Goal: Check status: Check status

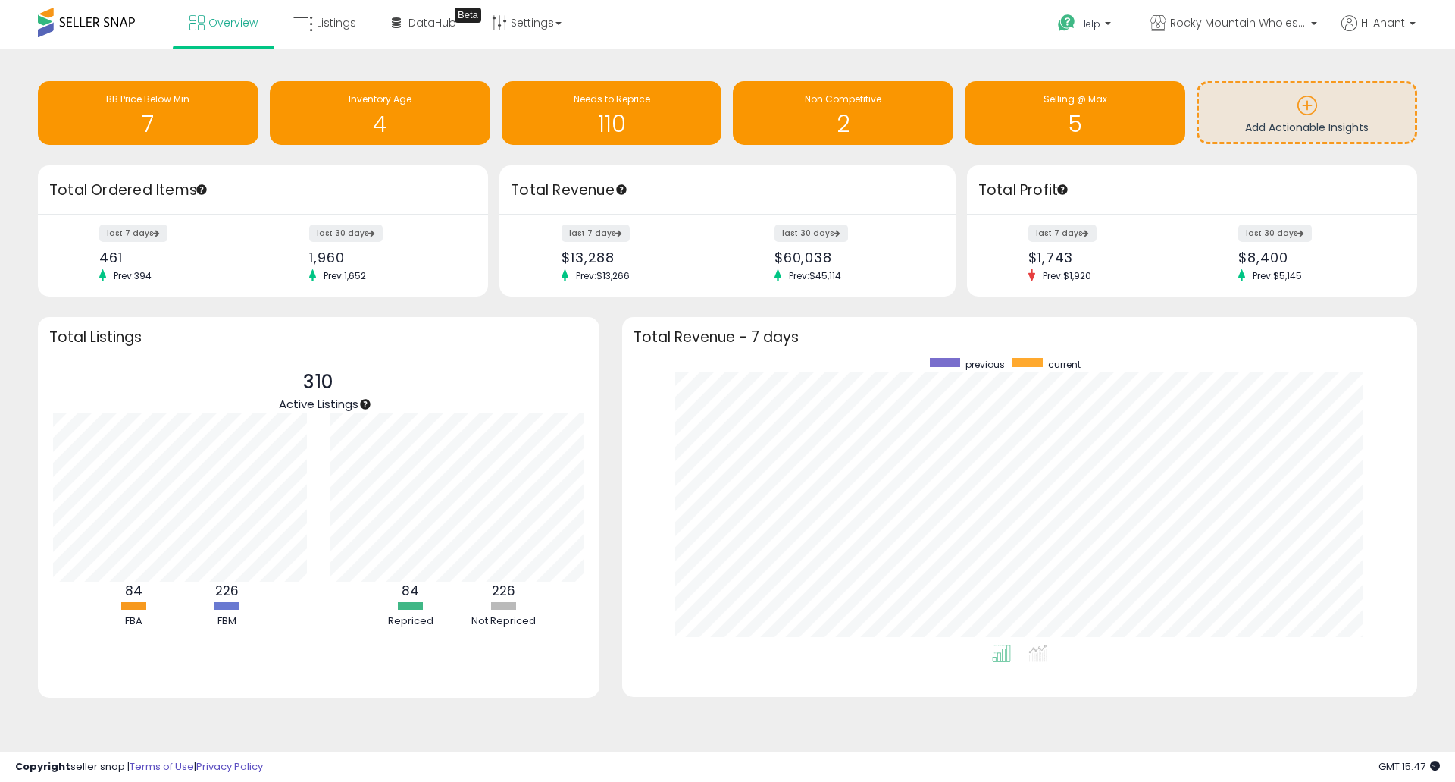
scroll to position [287, 765]
click at [320, 22] on span "Listings" at bounding box center [336, 22] width 39 height 15
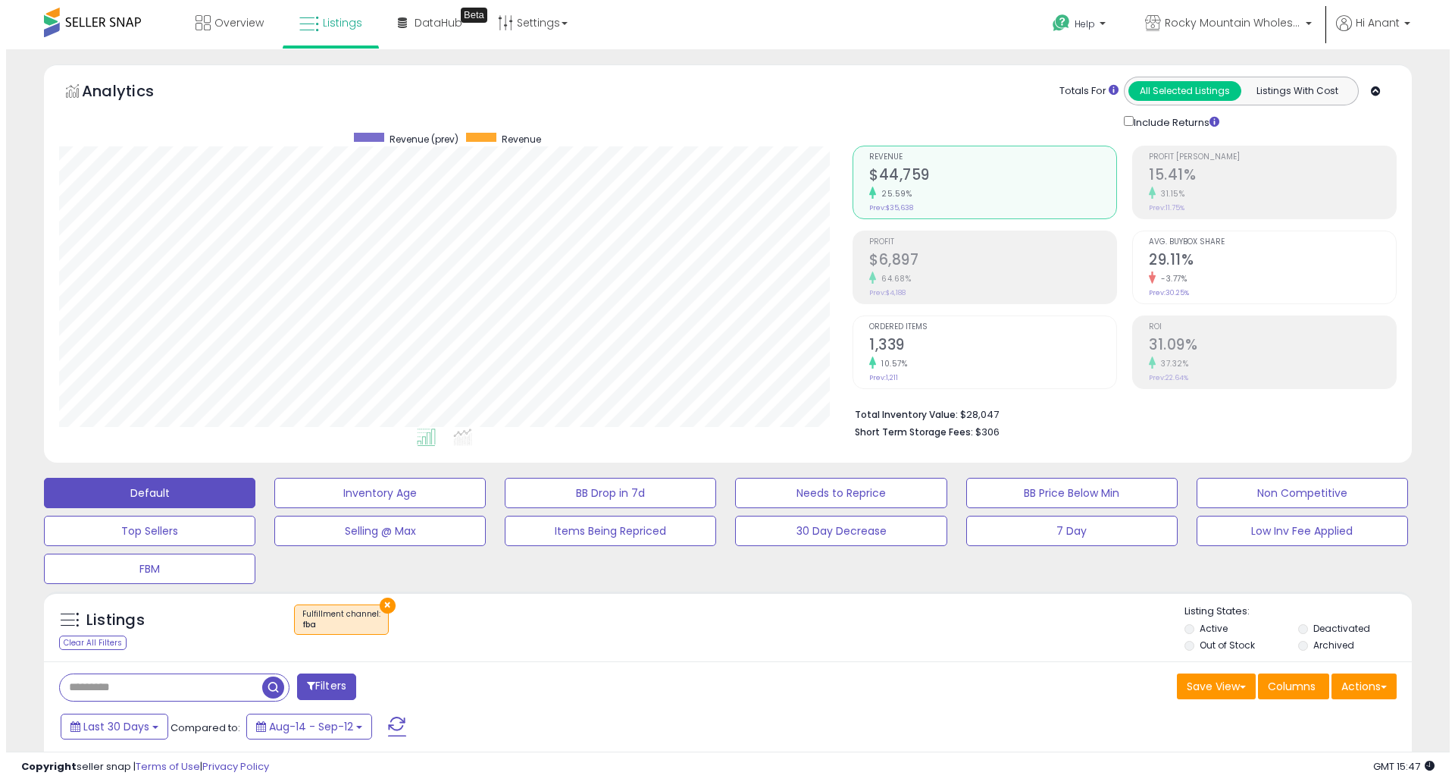
scroll to position [311, 794]
click at [378, 605] on button "×" at bounding box center [382, 605] width 16 height 16
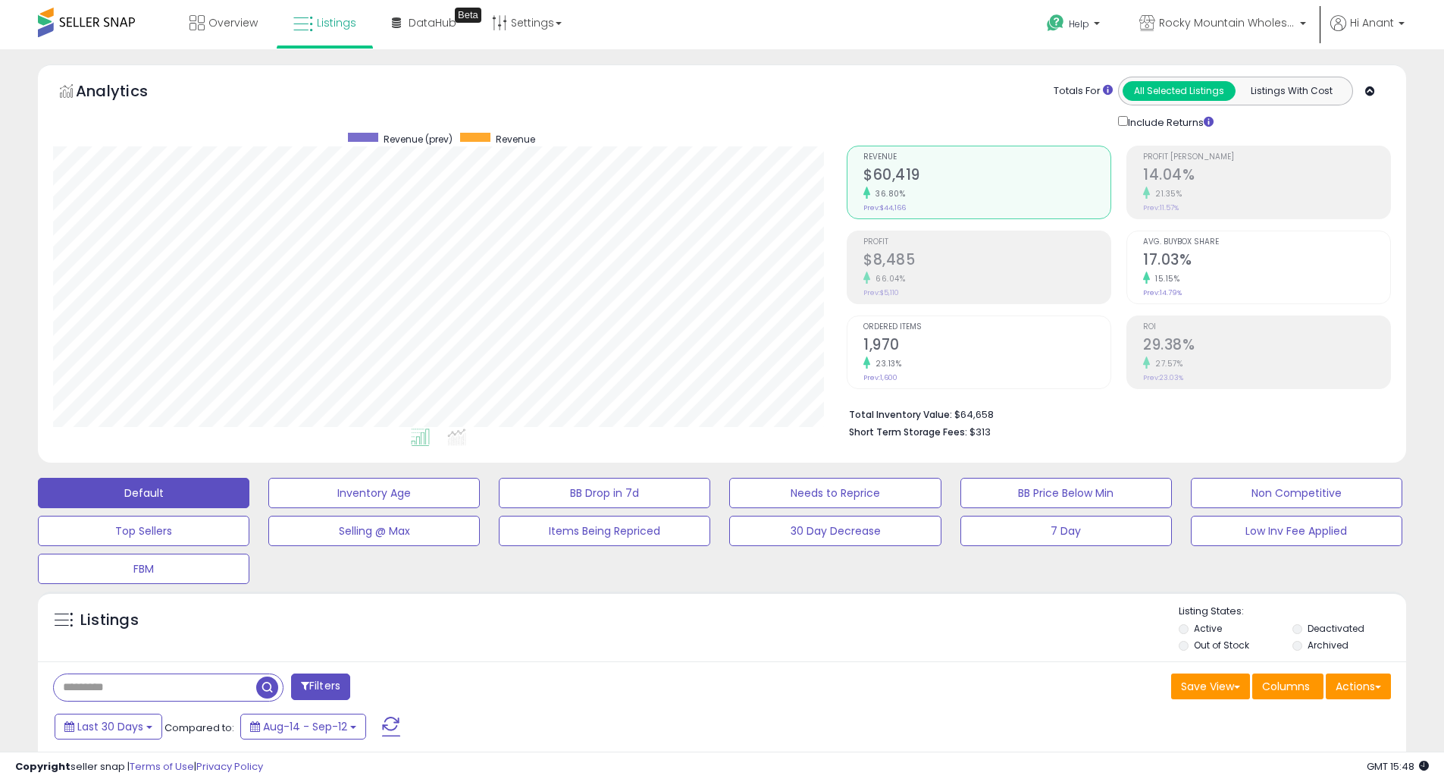
scroll to position [76, 0]
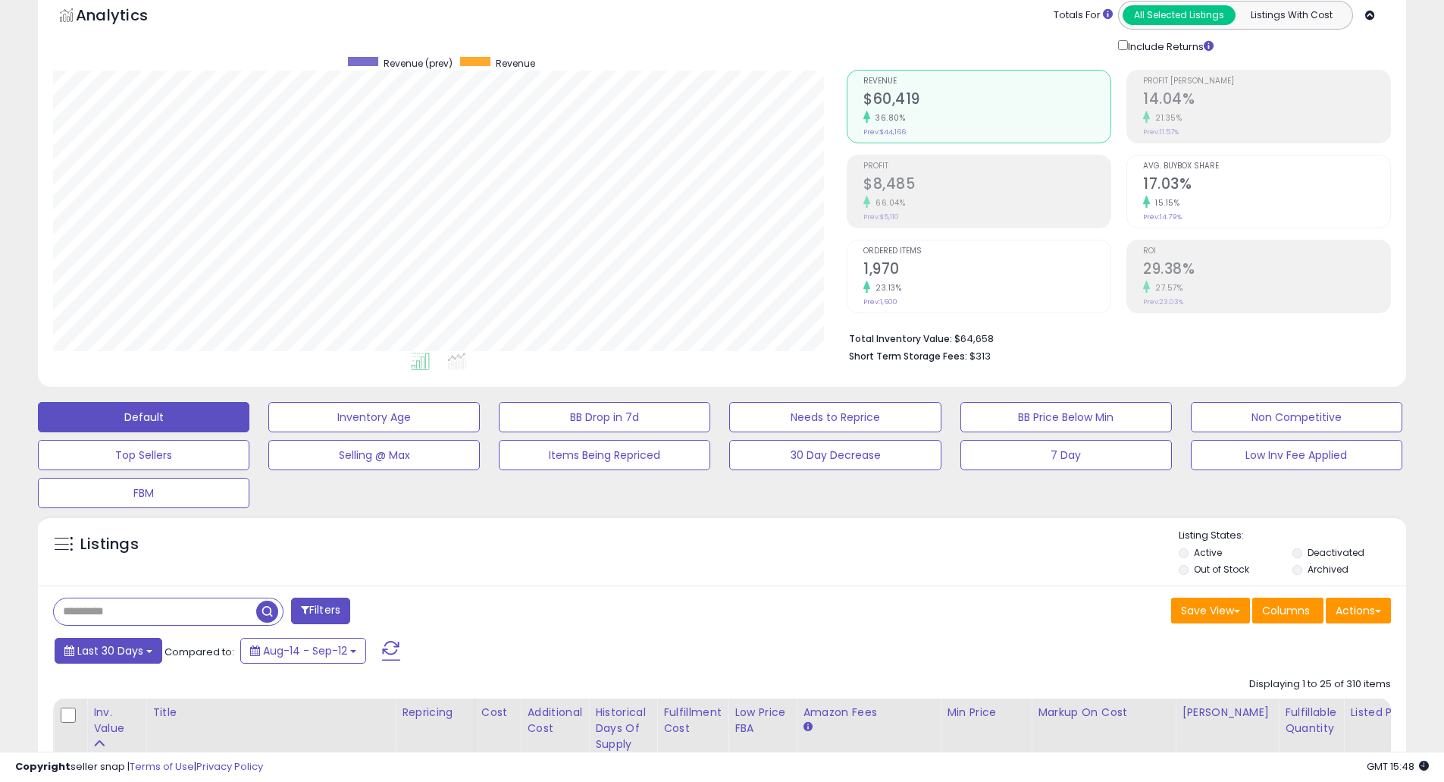
click at [136, 648] on span "Last 30 Days" at bounding box center [110, 650] width 66 height 15
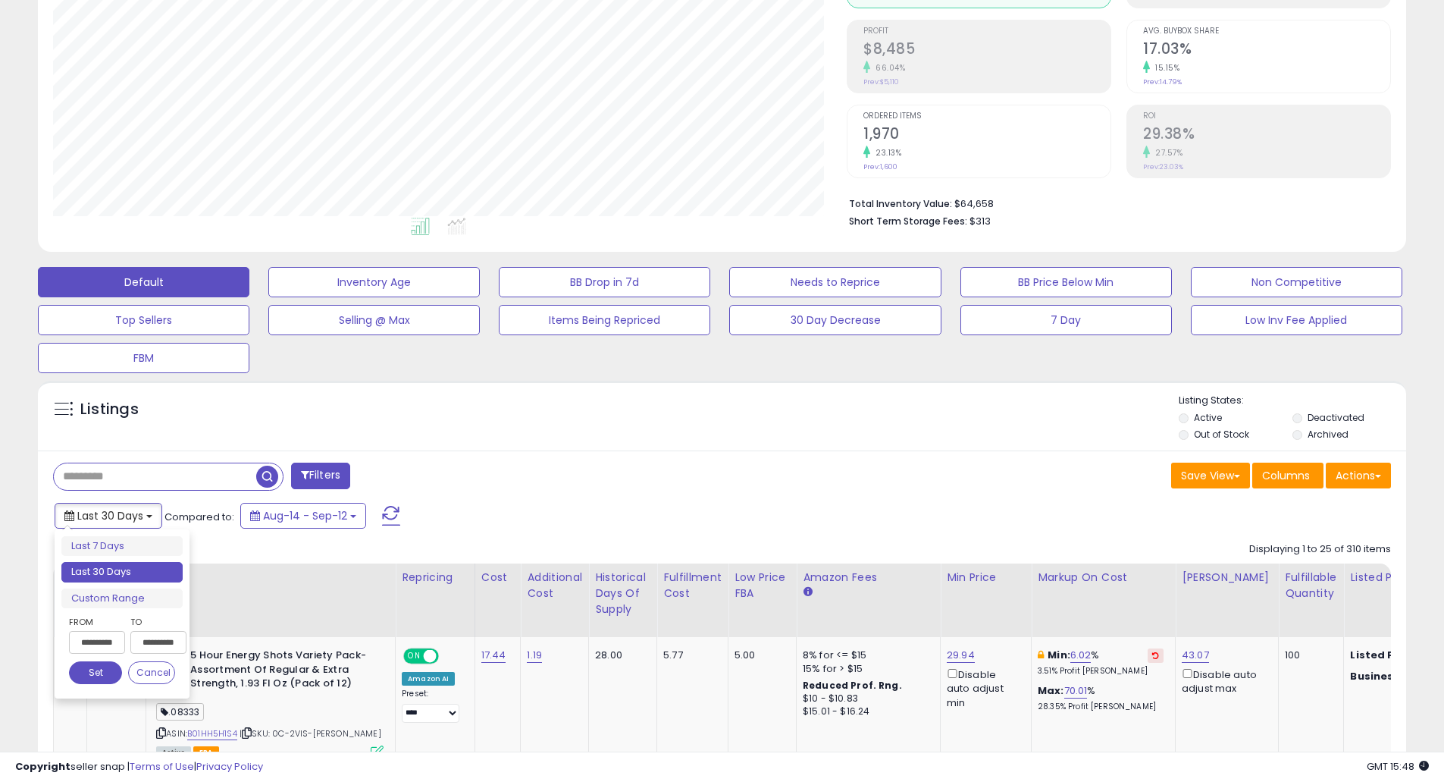
scroll to position [227, 0]
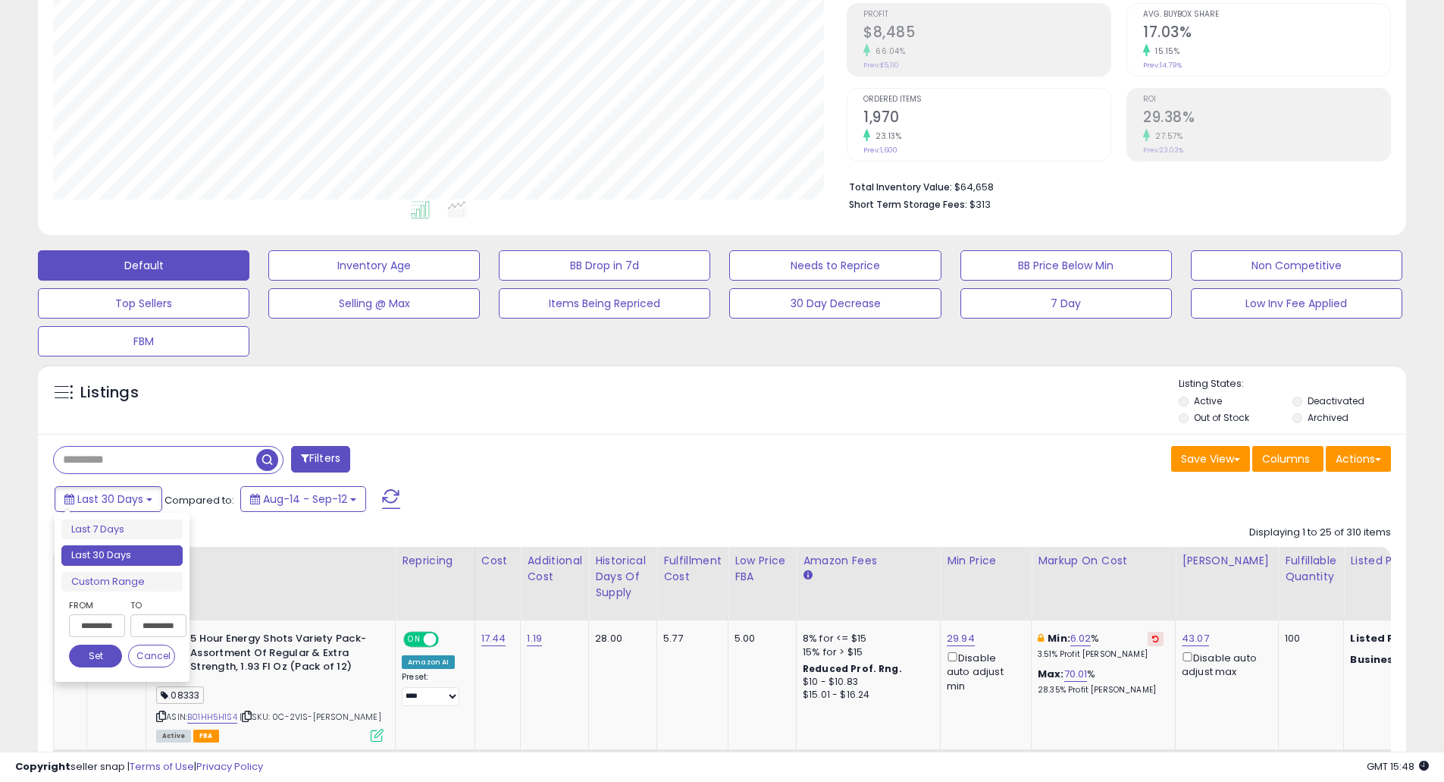
click at [84, 631] on input "**********" at bounding box center [97, 625] width 56 height 23
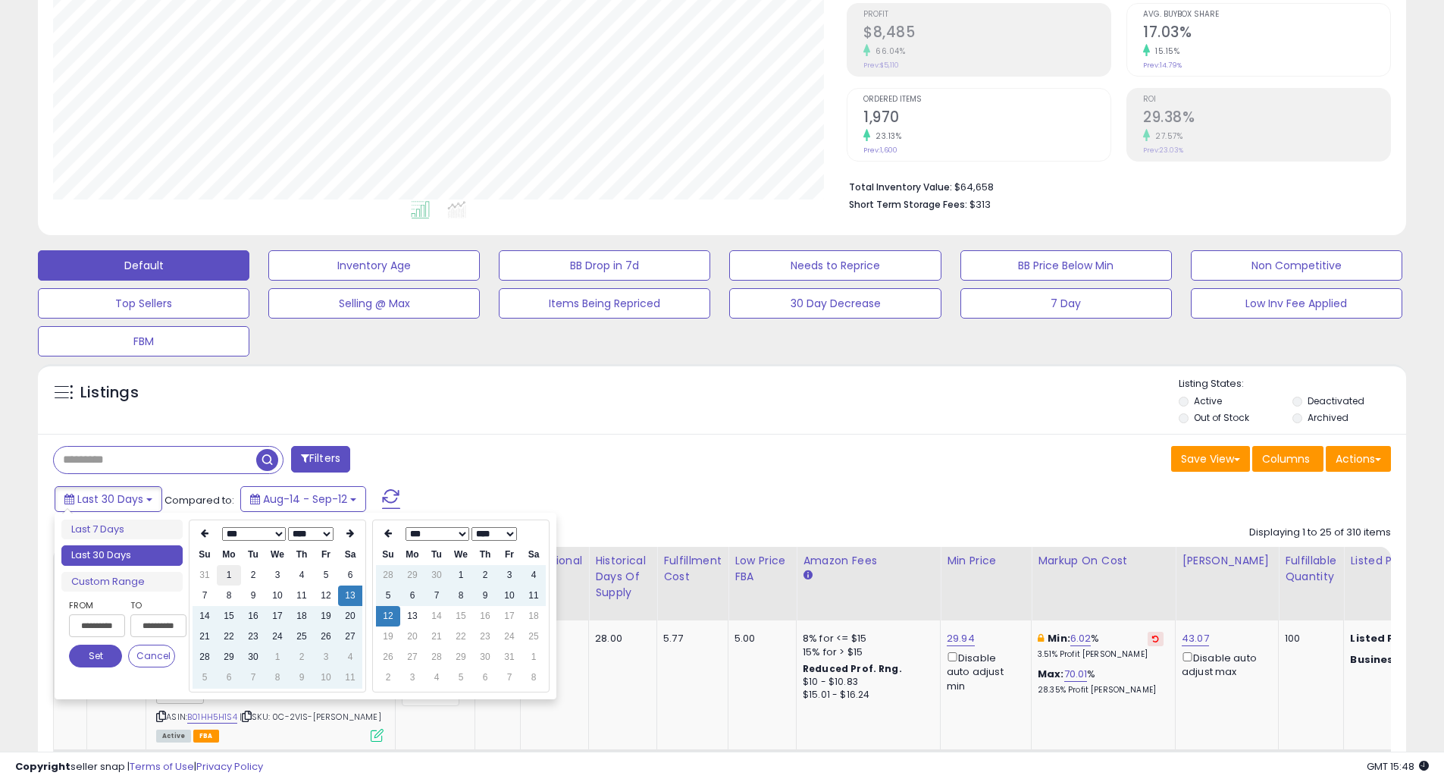
click at [220, 579] on td "1" at bounding box center [229, 575] width 24 height 20
type input "**********"
click at [384, 539] on th at bounding box center [388, 533] width 24 height 21
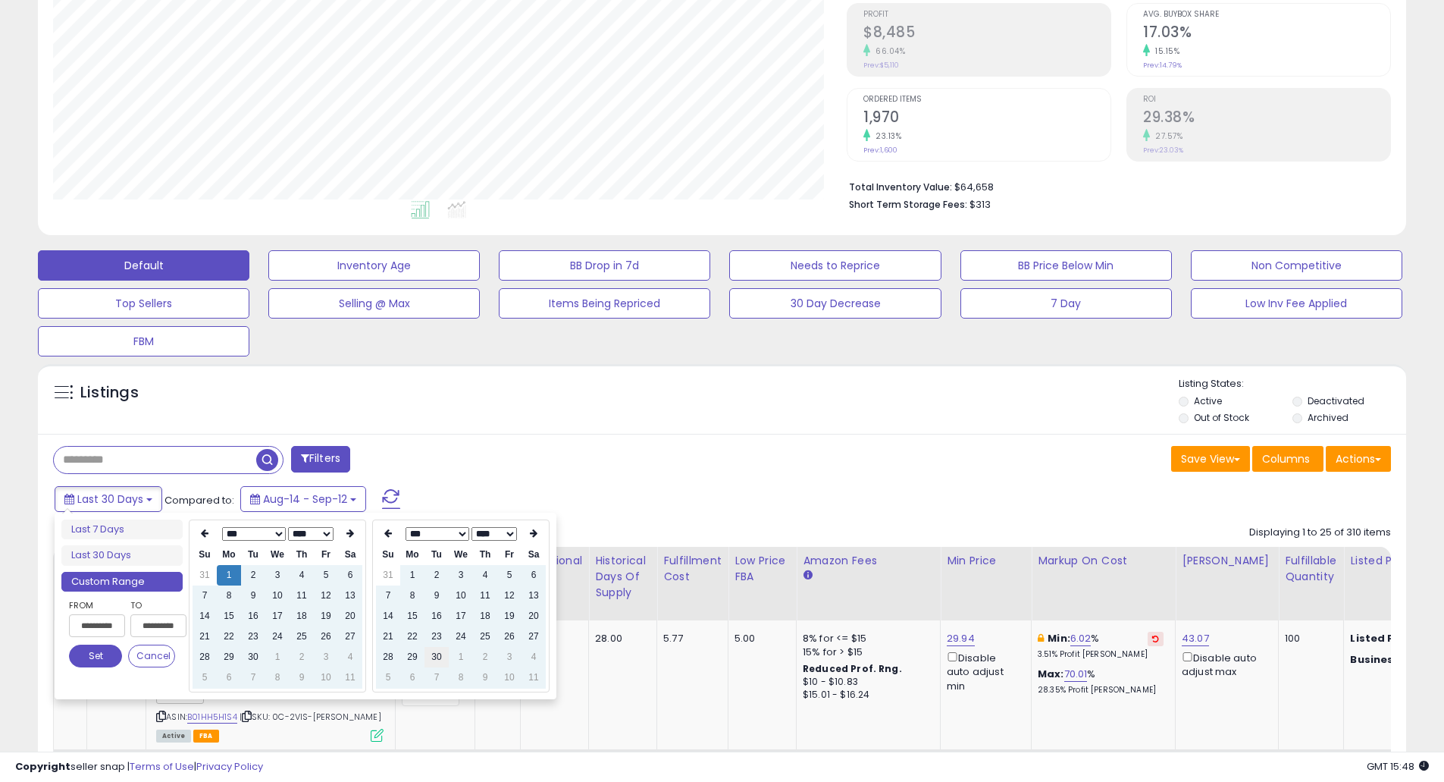
click at [441, 662] on td "30" at bounding box center [436, 657] width 24 height 20
type input "**********"
click at [87, 665] on button "Set" at bounding box center [95, 655] width 53 height 23
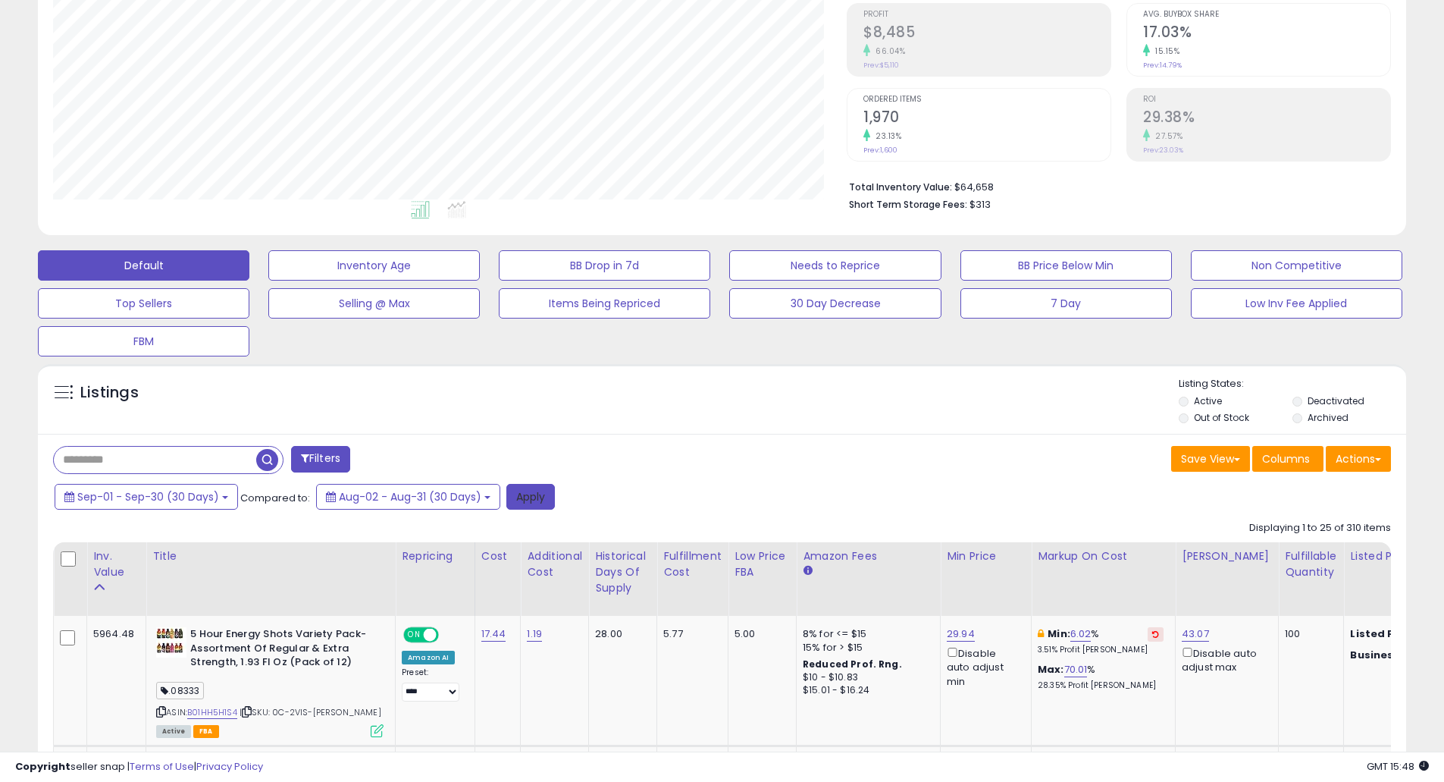
click at [548, 493] on button "Apply" at bounding box center [530, 497] width 49 height 26
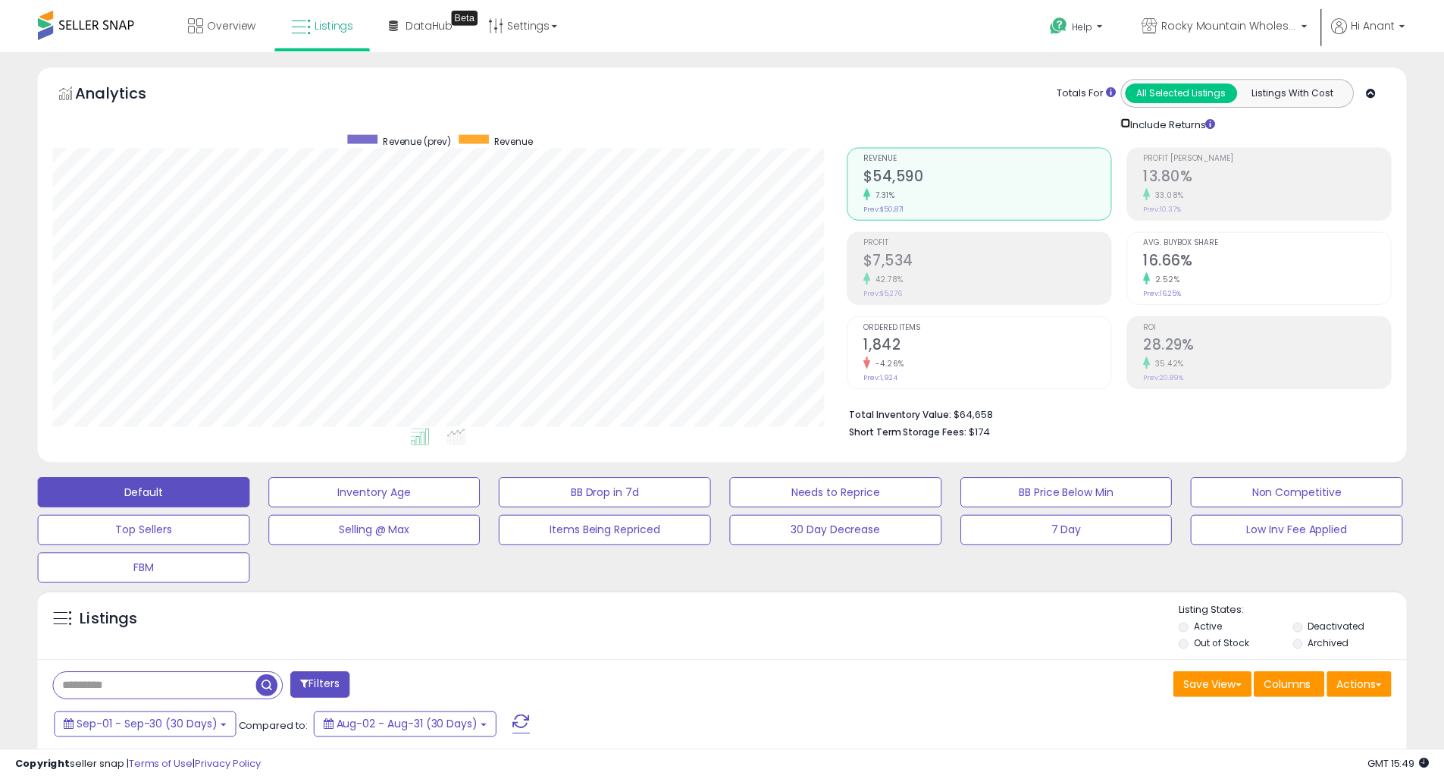
scroll to position [311, 794]
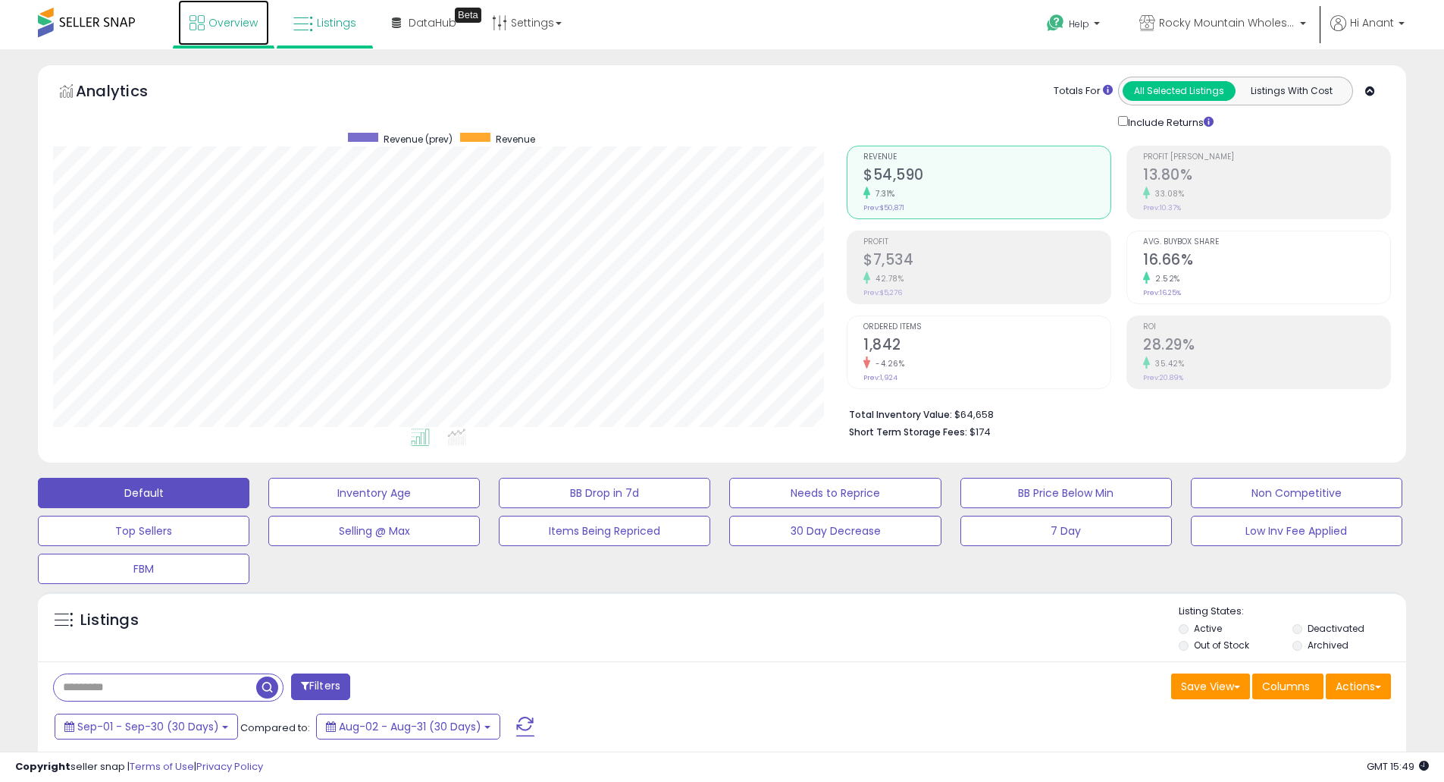
click at [242, 14] on link "Overview" at bounding box center [223, 22] width 91 height 45
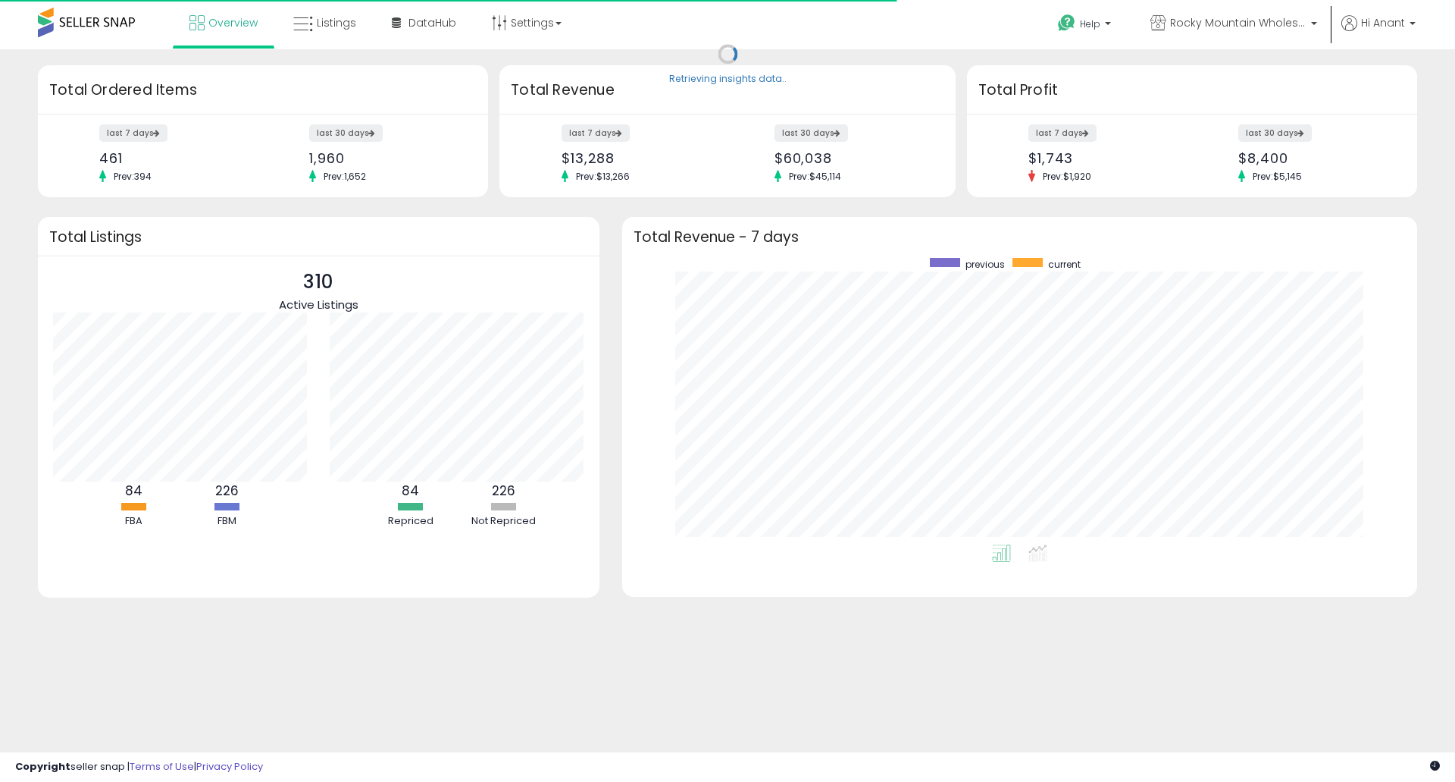
scroll to position [287, 765]
